Goal: Task Accomplishment & Management: Use online tool/utility

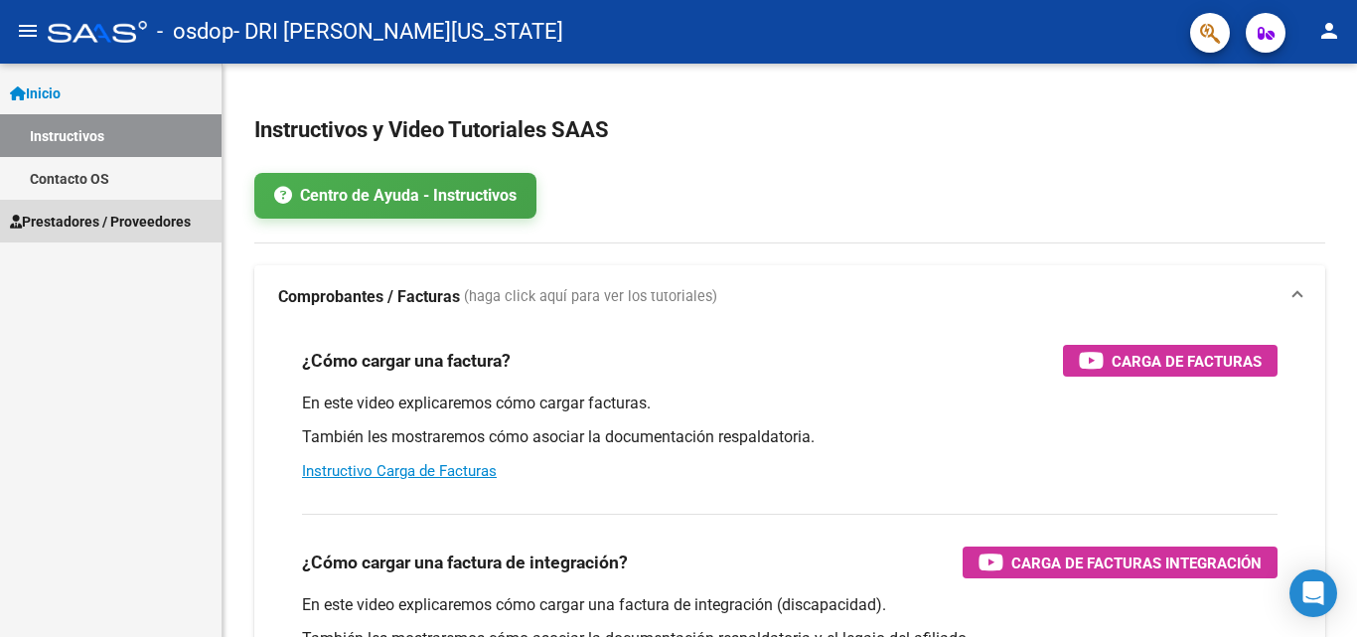
click at [103, 222] on span "Prestadores / Proveedores" at bounding box center [100, 222] width 181 height 22
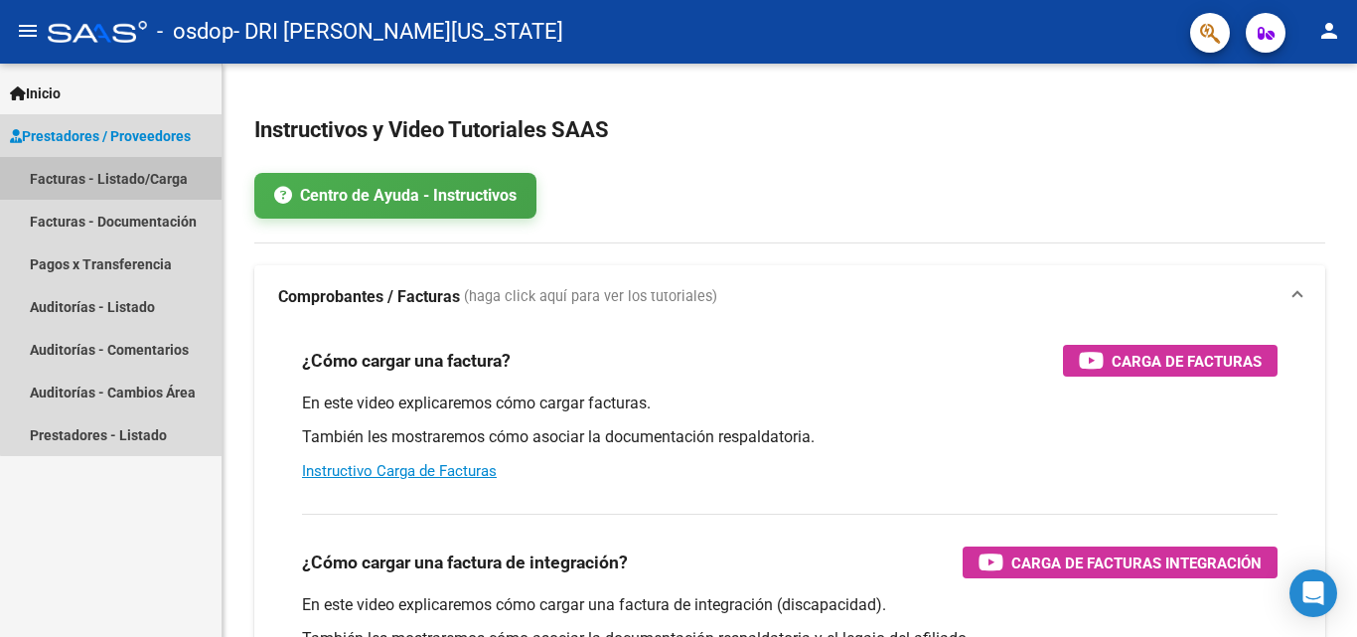
click at [123, 179] on link "Facturas - Listado/Carga" at bounding box center [111, 178] width 222 height 43
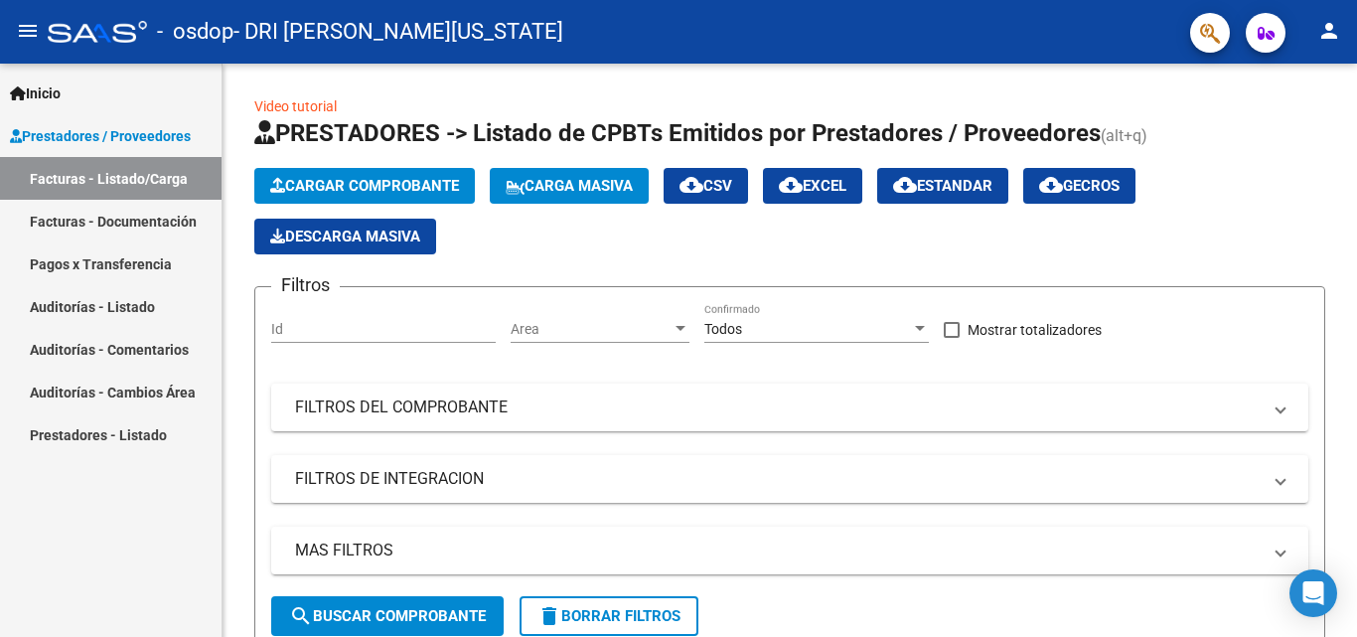
click at [116, 223] on link "Facturas - Documentación" at bounding box center [111, 221] width 222 height 43
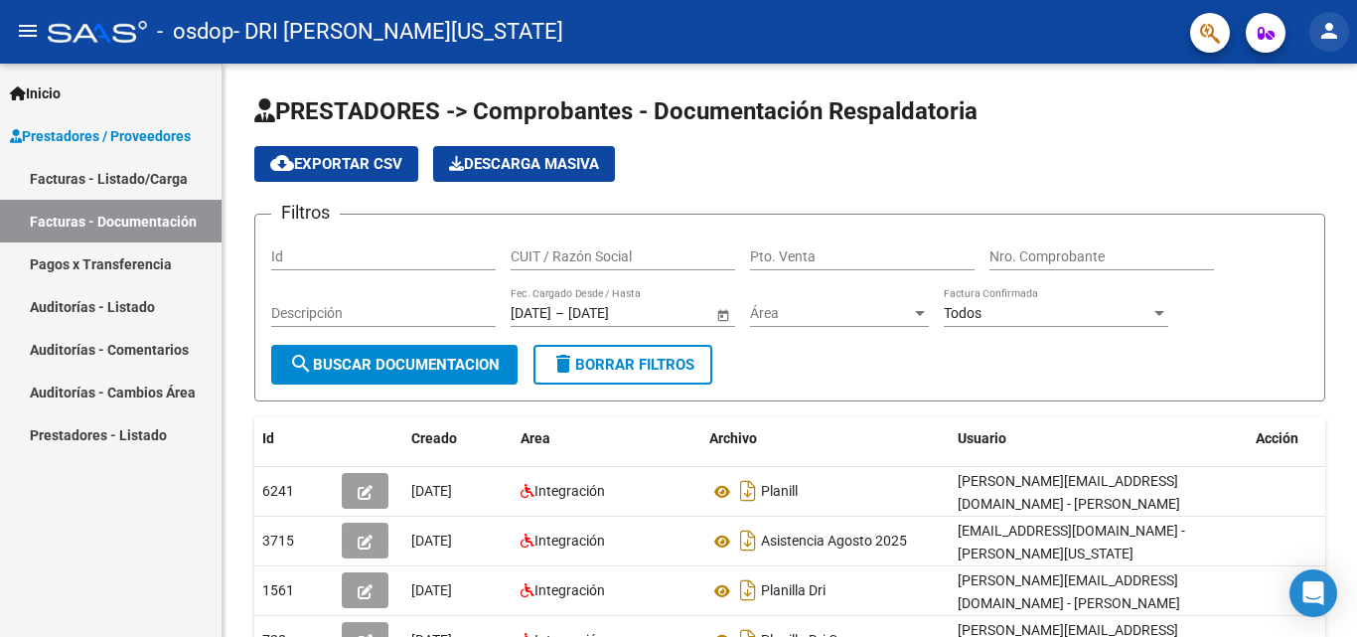
click at [1340, 35] on mat-icon "person" at bounding box center [1329, 31] width 24 height 24
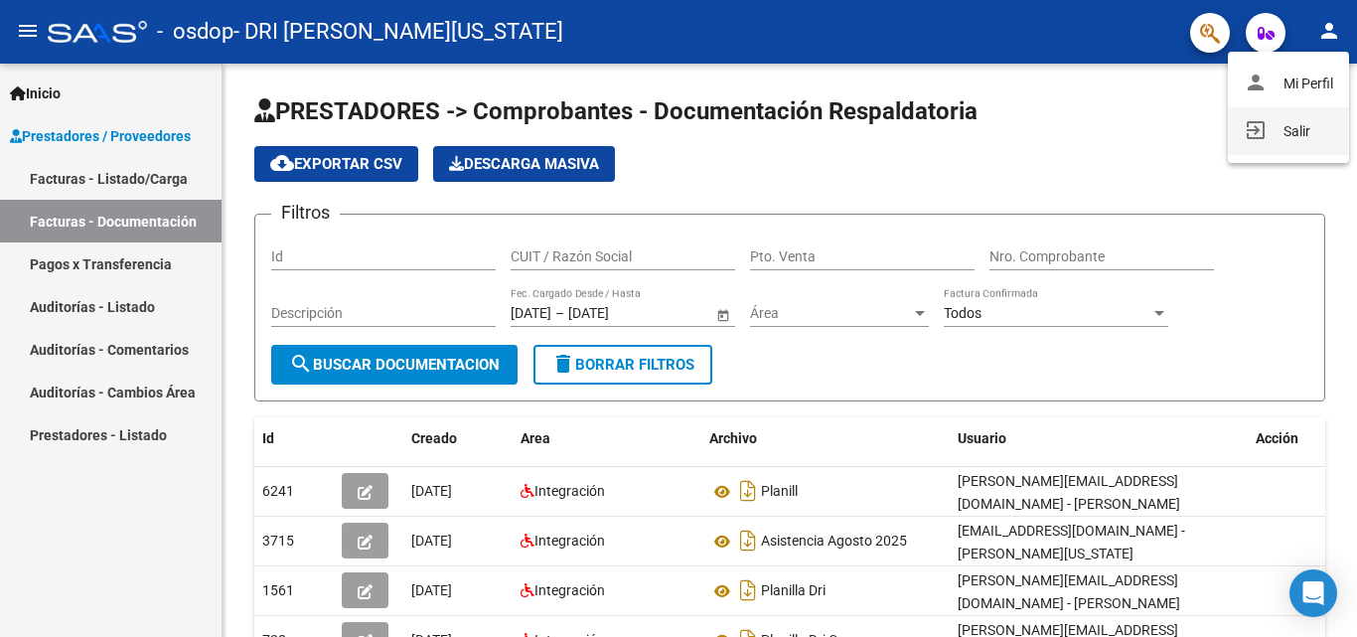
click at [1317, 130] on button "exit_to_app Salir" at bounding box center [1288, 131] width 121 height 48
